Goal: Find specific page/section

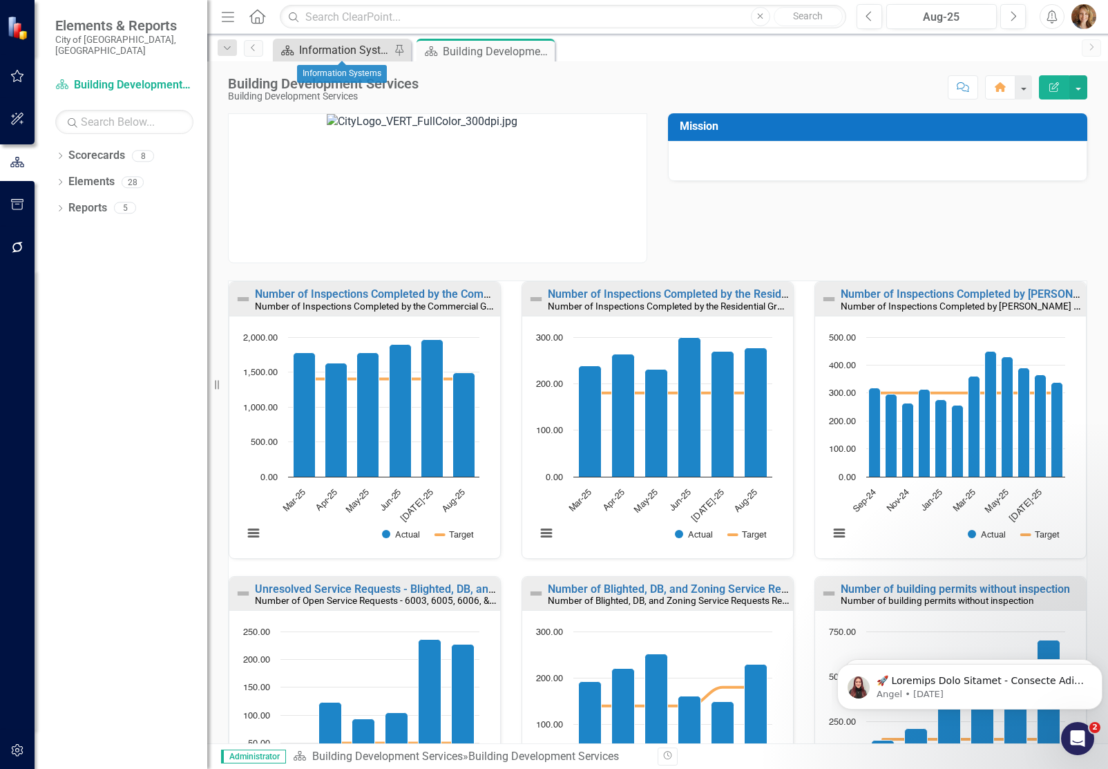
click at [354, 50] on div "Information Systems" at bounding box center [344, 49] width 91 height 17
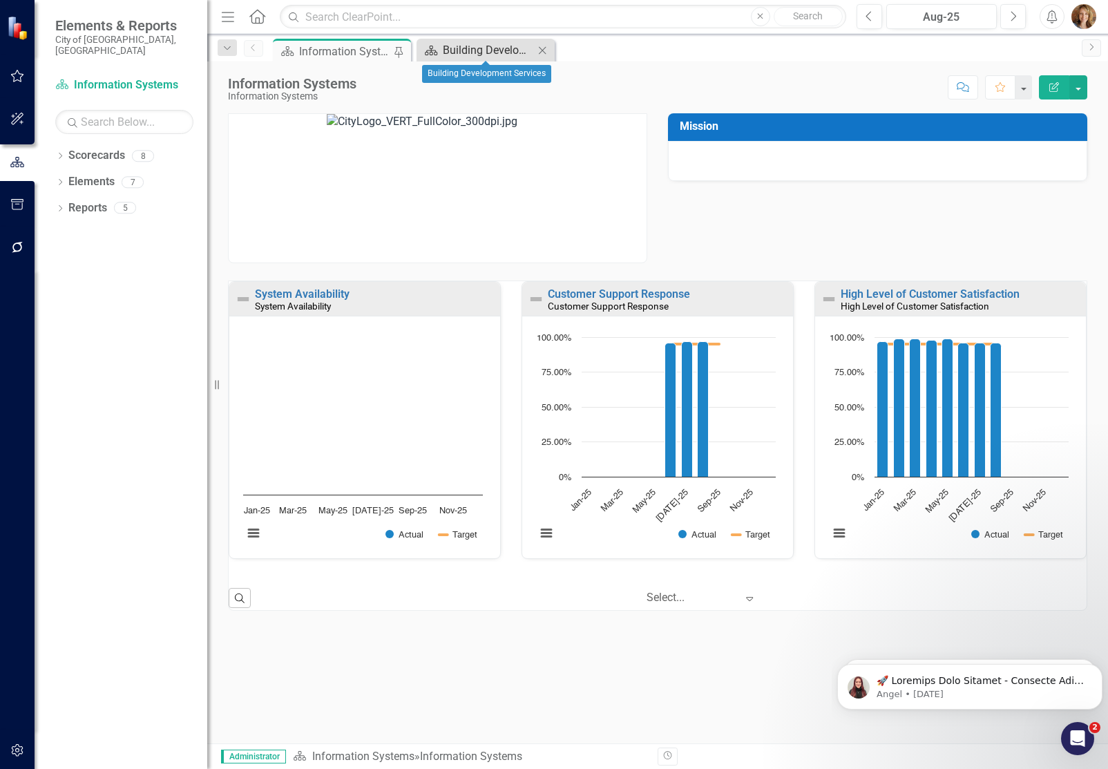
click at [488, 48] on div "Building Development Services" at bounding box center [488, 49] width 91 height 17
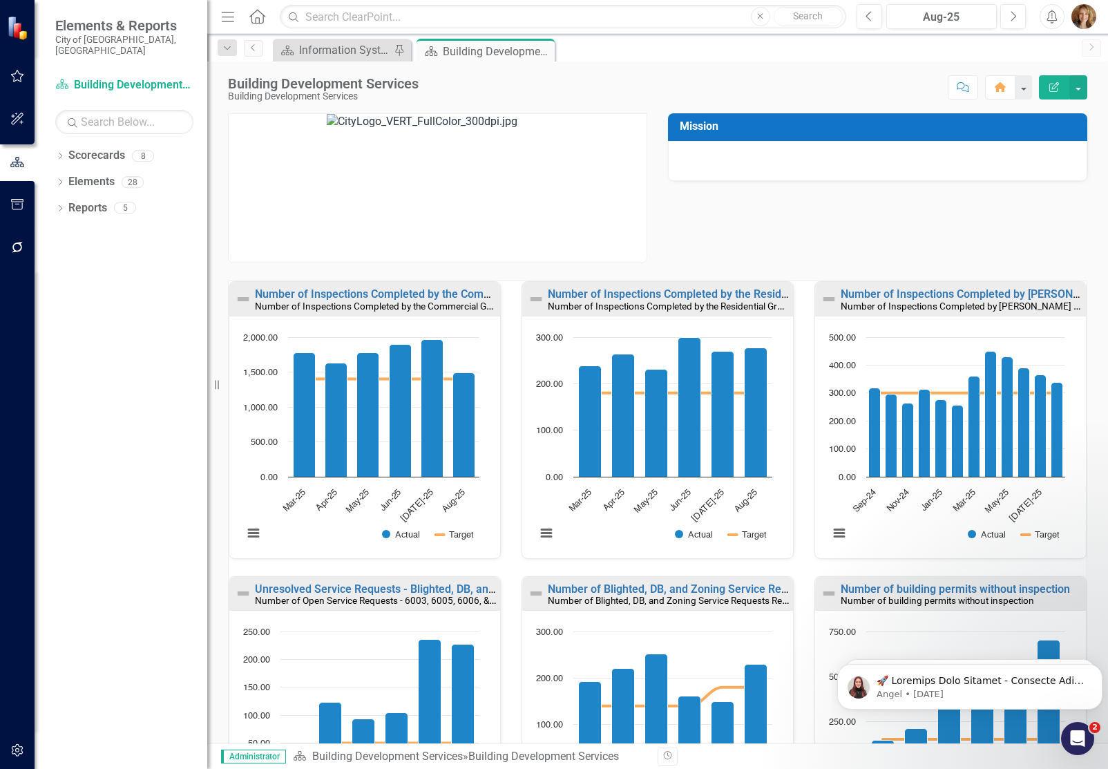
scroll to position [1, 0]
click at [782, 227] on div "Mission" at bounding box center [658, 179] width 880 height 167
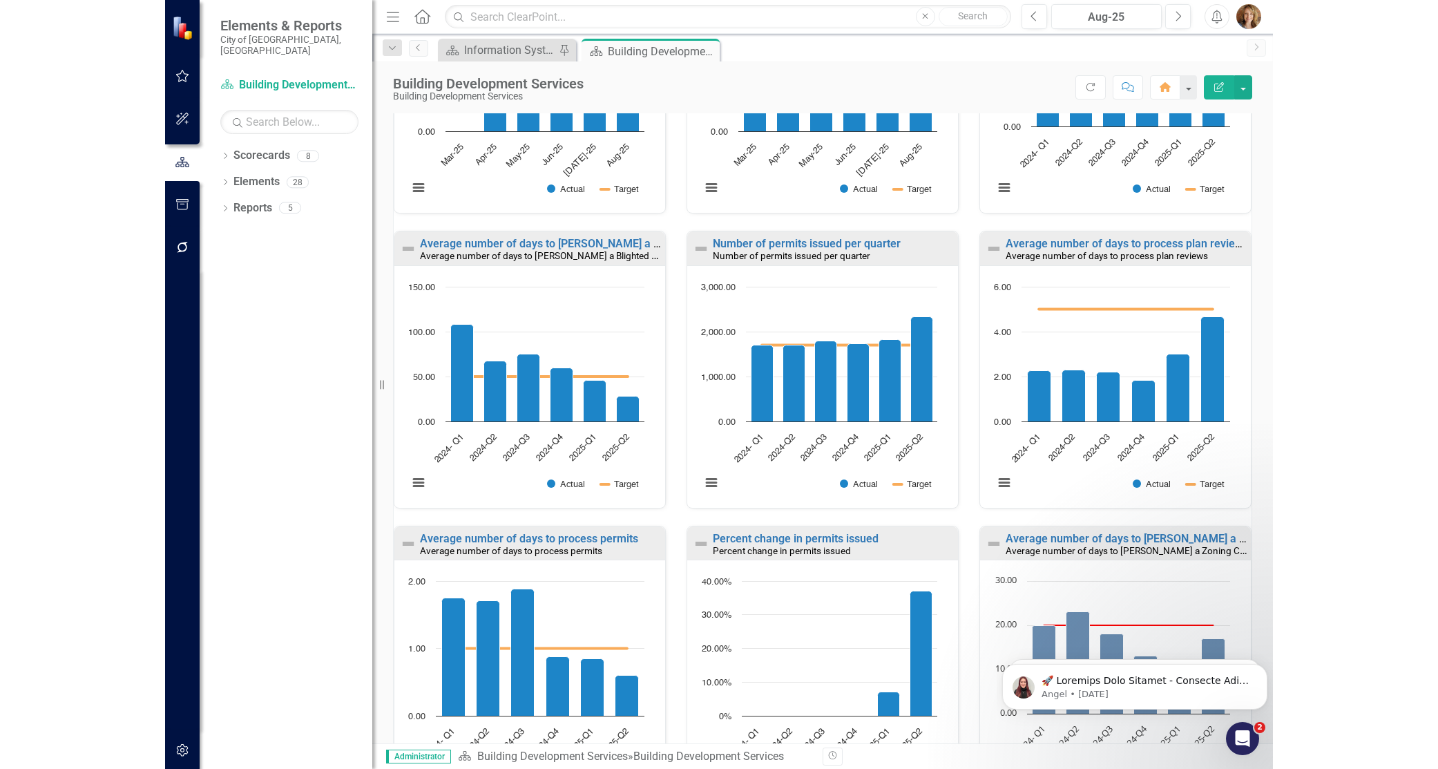
scroll to position [764, 0]
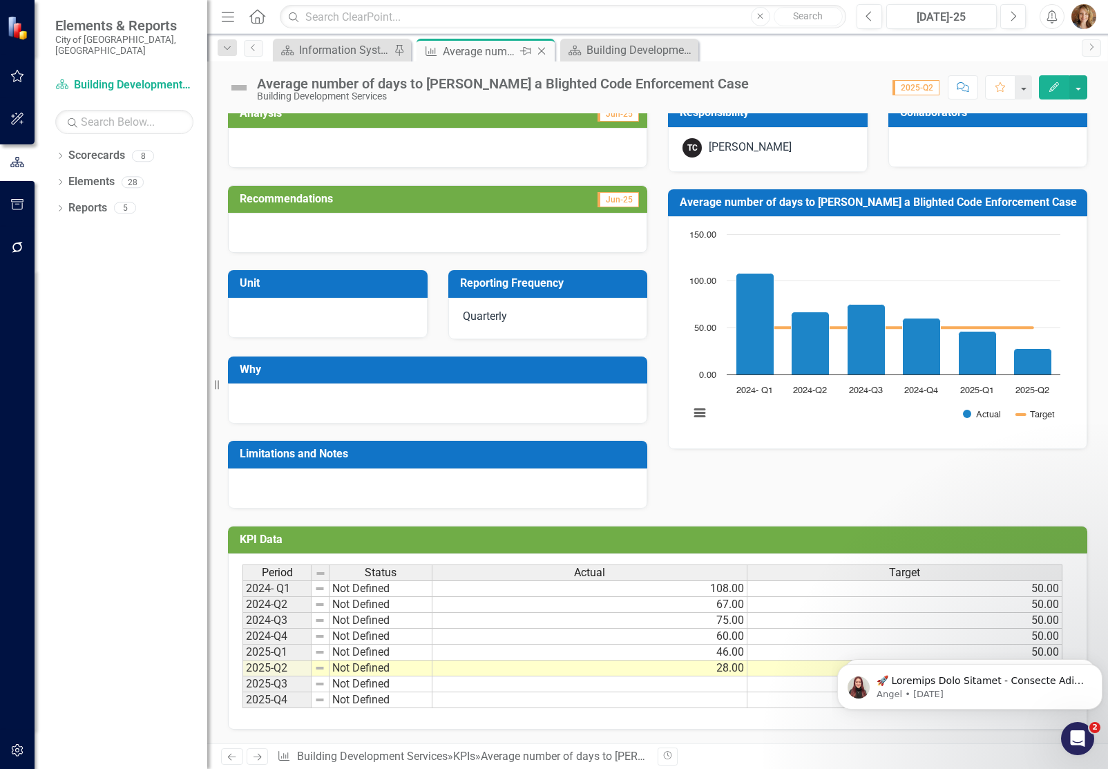
click at [544, 52] on icon "Close" at bounding box center [541, 51] width 14 height 11
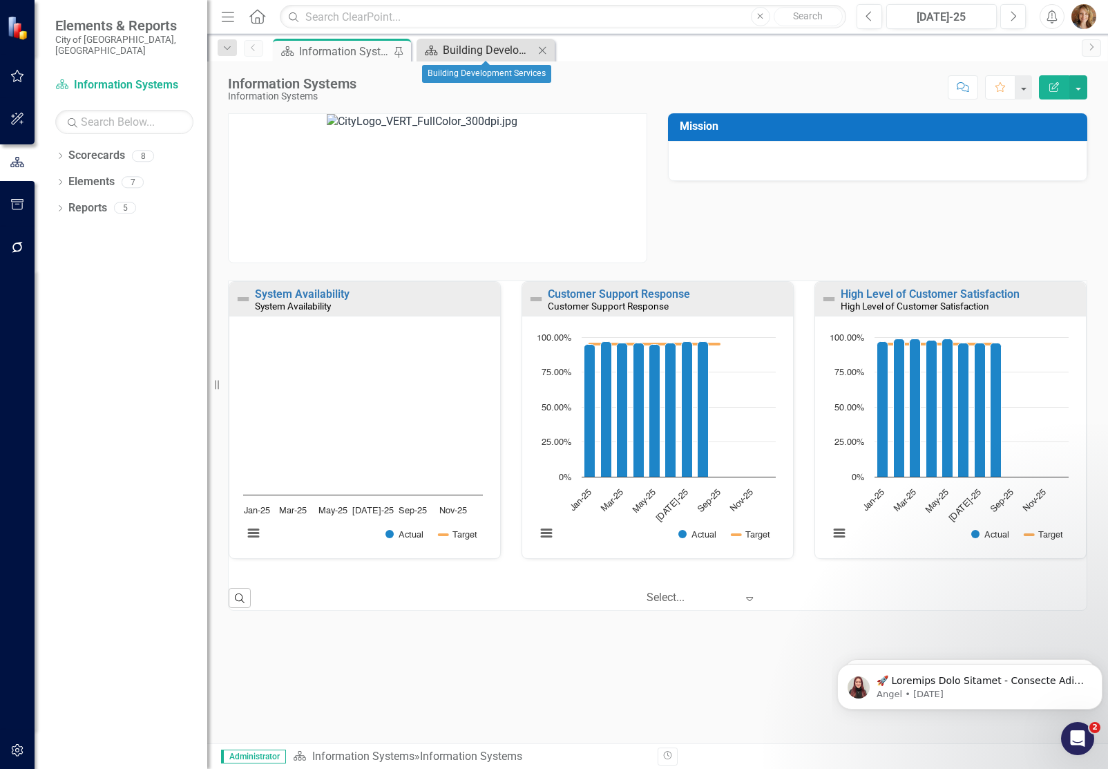
click at [467, 46] on div "Building Development Services" at bounding box center [488, 49] width 91 height 17
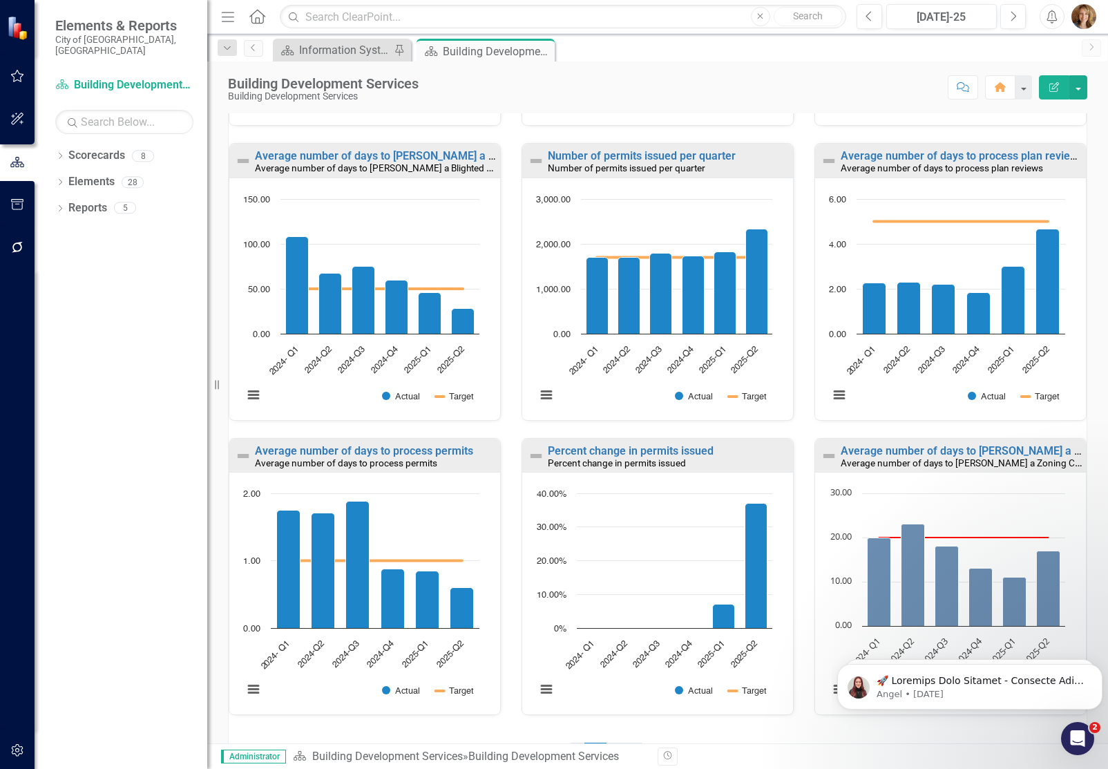
scroll to position [764, 0]
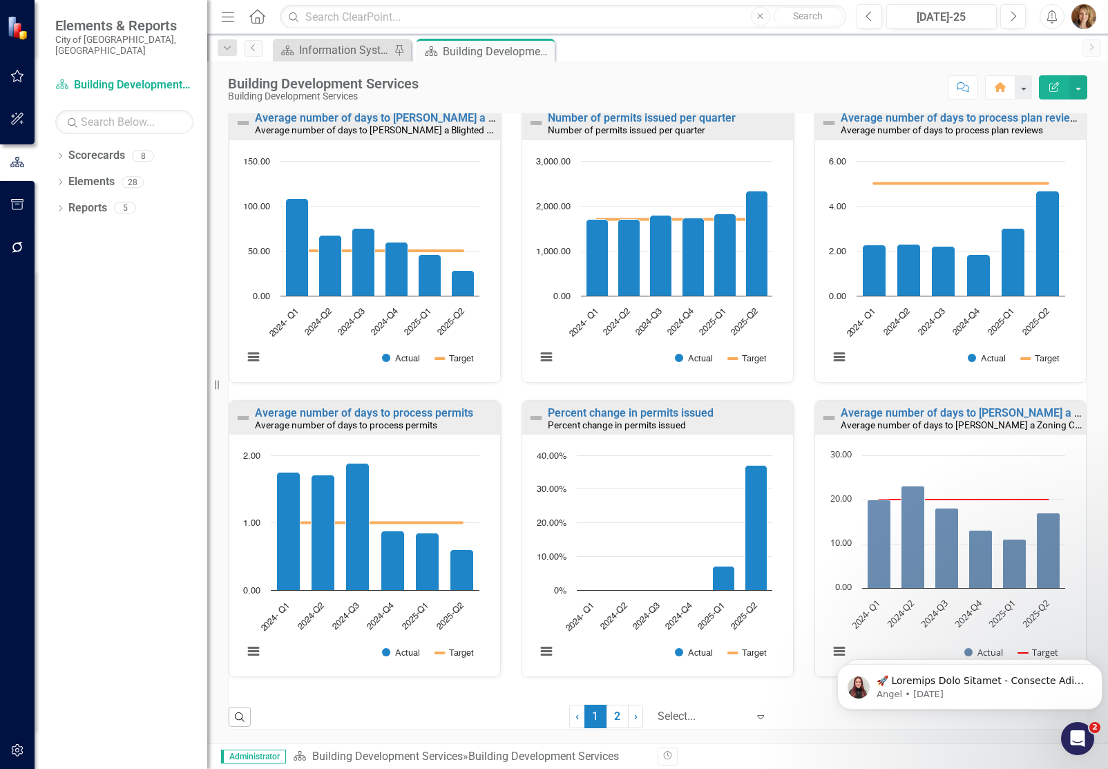
drag, startPoint x: 1103, startPoint y: 246, endPoint x: 226, endPoint y: 34, distance: 902.2
click at [606, 714] on link "2" at bounding box center [617, 716] width 22 height 23
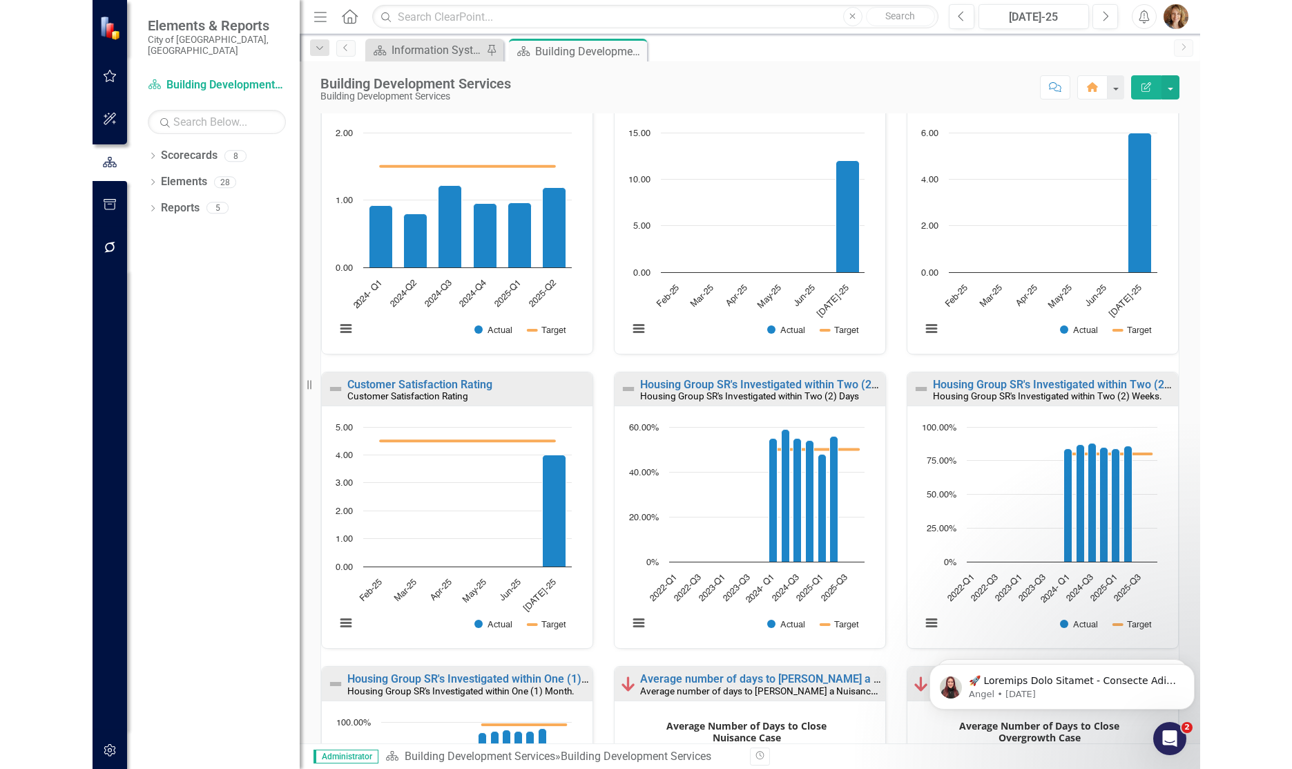
scroll to position [0, 0]
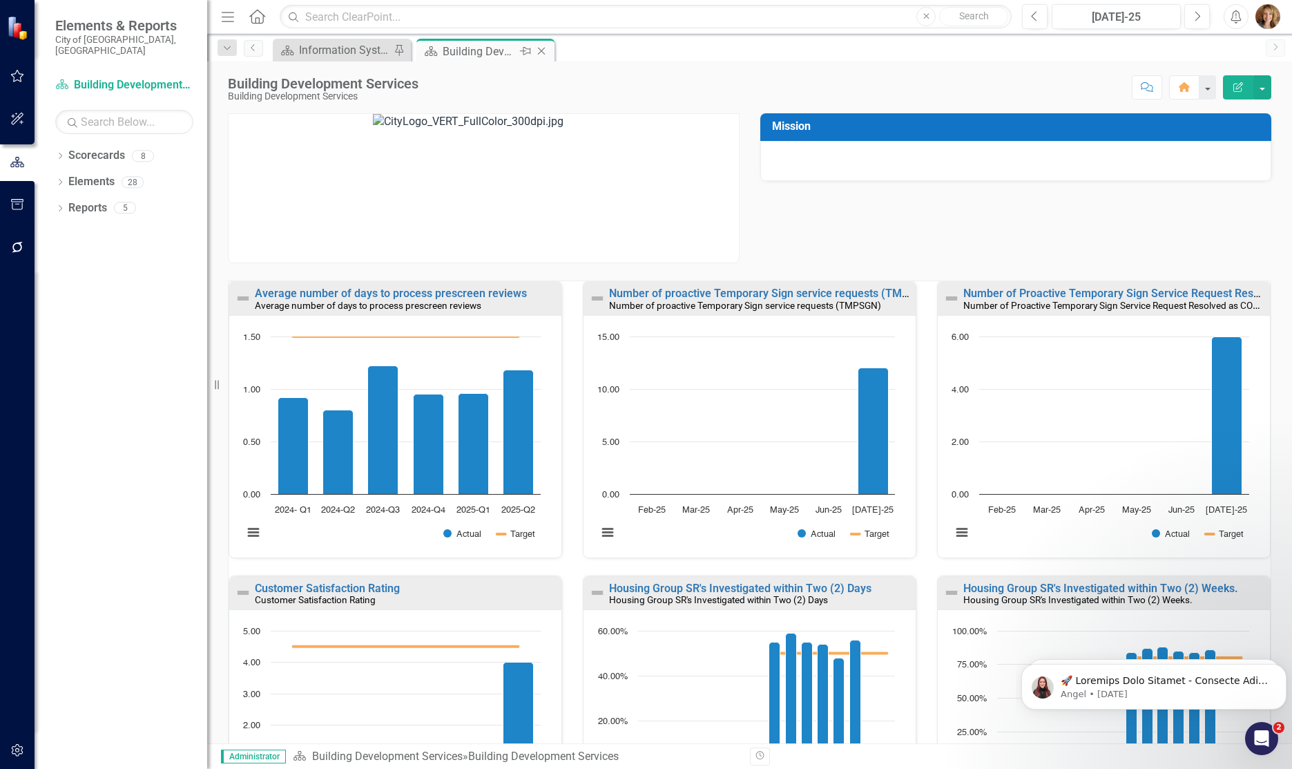
click at [541, 53] on icon "Close" at bounding box center [541, 51] width 14 height 11
